Goal: Task Accomplishment & Management: Manage account settings

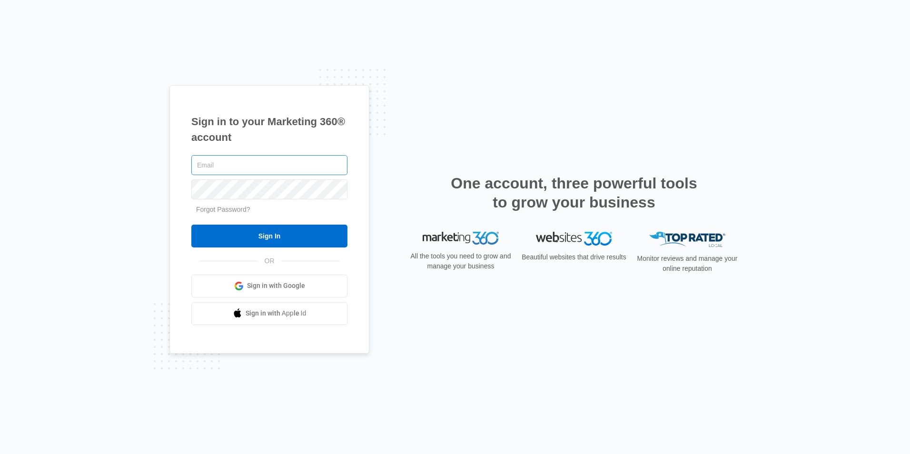
click at [297, 163] on input "text" at bounding box center [269, 165] width 156 height 20
type input "[EMAIL_ADDRESS][DOMAIN_NAME]"
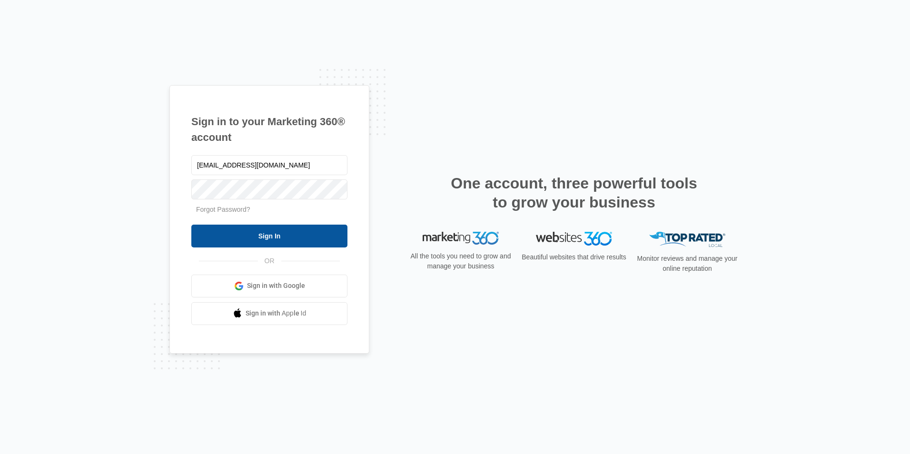
click at [251, 235] on input "Sign In" at bounding box center [269, 236] width 156 height 23
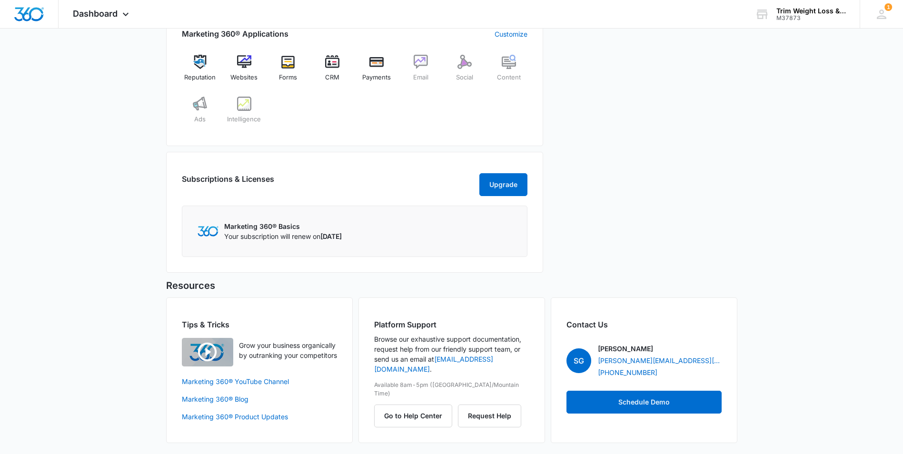
scroll to position [423, 0]
click at [376, 66] on img at bounding box center [376, 61] width 14 height 14
